Goal: Task Accomplishment & Management: Use online tool/utility

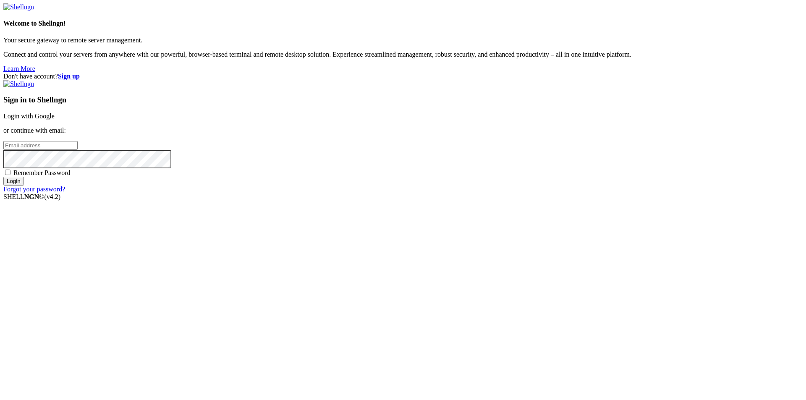
click at [425, 193] on div "Don't have account? Sign up Sign in to Shellngn Login with Google or continue w…" at bounding box center [402, 133] width 799 height 121
click at [55, 120] on link "Login with Google" at bounding box center [28, 116] width 51 height 7
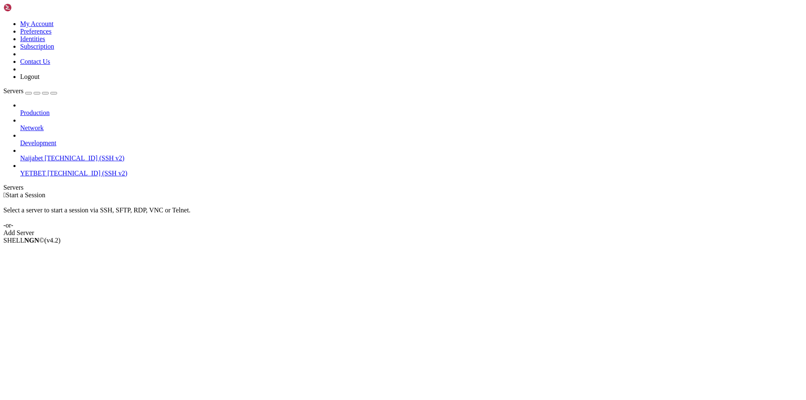
click at [68, 170] on span "[TECHNICAL_ID] (SSH v2)" at bounding box center [87, 173] width 80 height 7
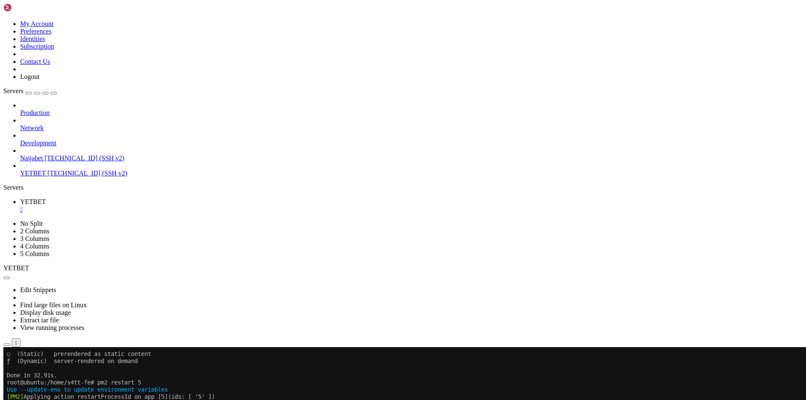
scroll to position [728, 0]
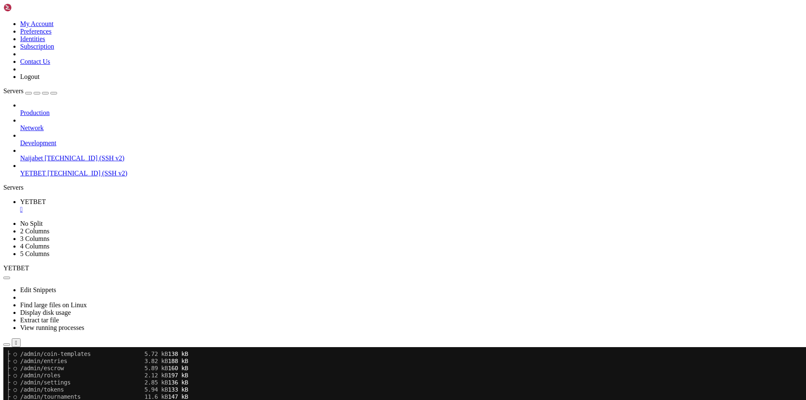
scroll to position [1806, 0]
